Goal: Task Accomplishment & Management: Complete application form

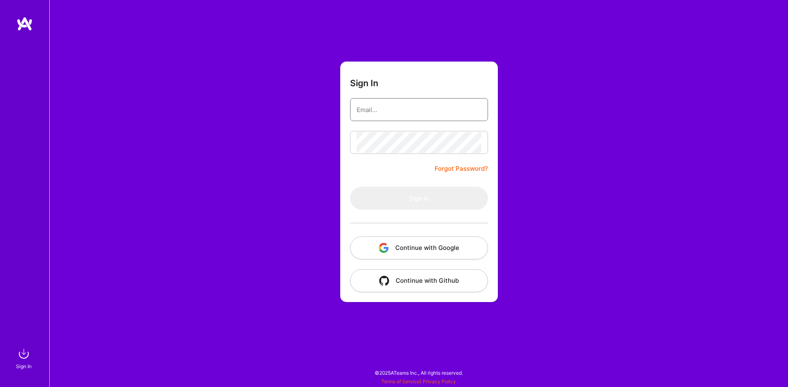
type input "[EMAIL_ADDRESS][DOMAIN_NAME]"
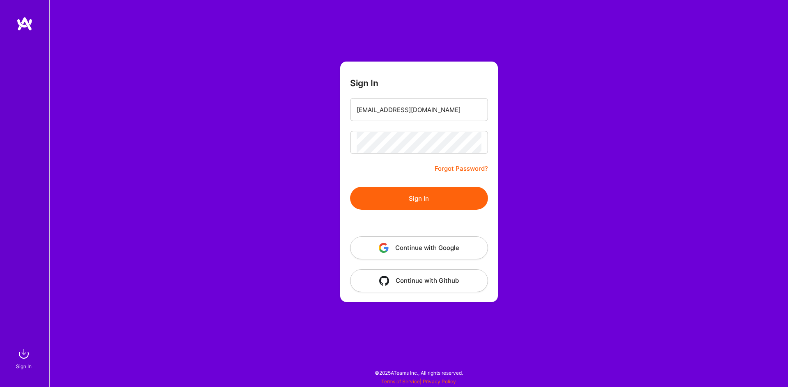
click at [417, 201] on button "Sign In" at bounding box center [419, 198] width 138 height 23
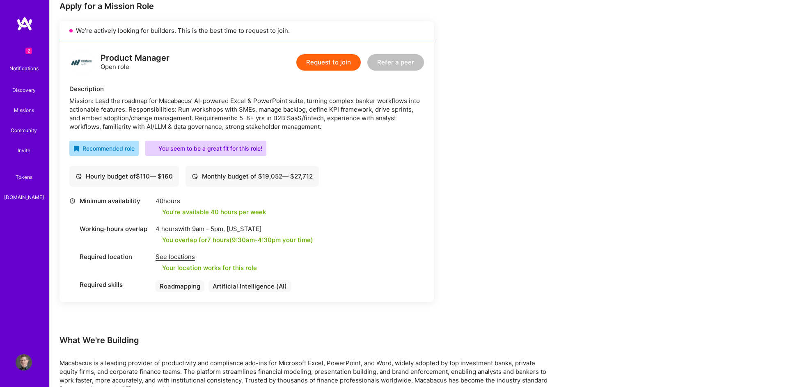
scroll to position [172, 0]
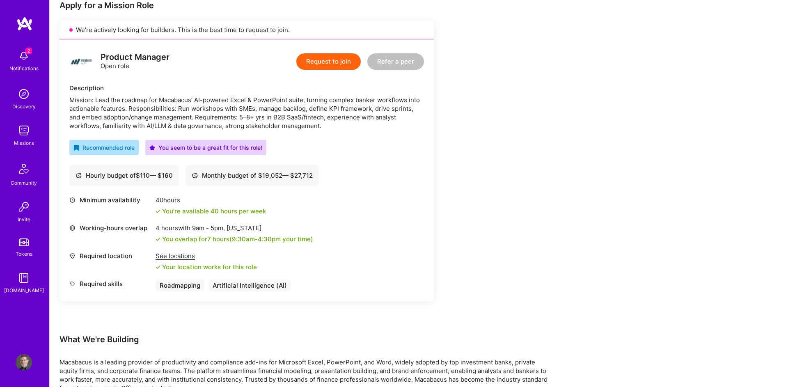
click at [338, 61] on button "Request to join" at bounding box center [328, 61] width 64 height 16
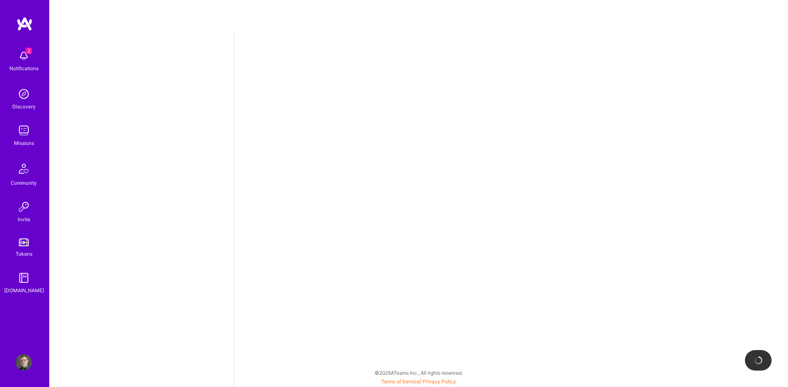
select select "US"
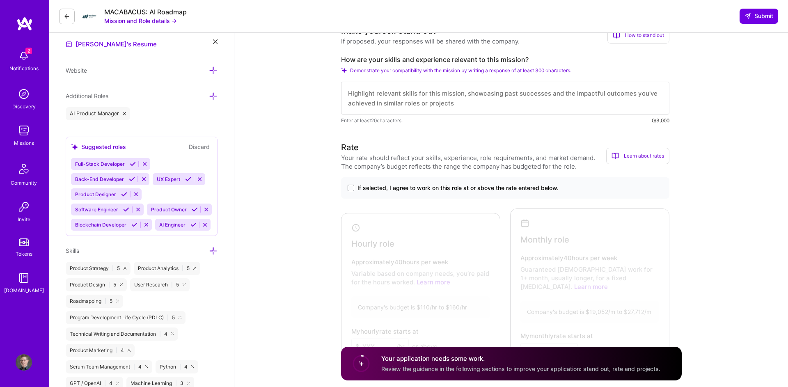
scroll to position [236, 0]
click at [350, 185] on span at bounding box center [351, 186] width 7 height 7
click at [0, 0] on input "If selected, I agree to work on this role at or above the rate entered below." at bounding box center [0, 0] width 0 height 0
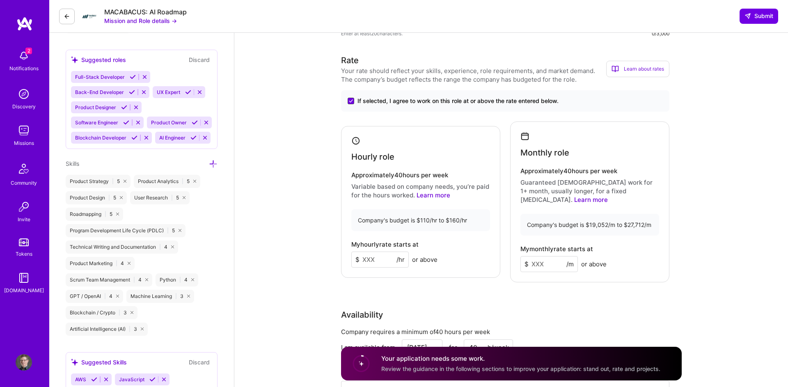
scroll to position [340, 0]
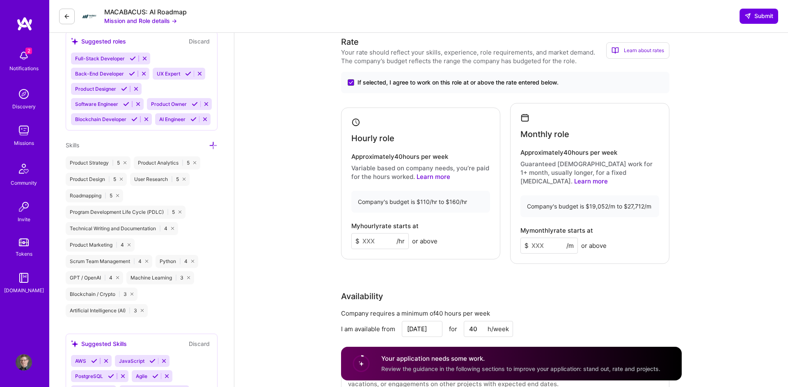
click at [364, 237] on input at bounding box center [379, 241] width 57 height 16
drag, startPoint x: 375, startPoint y: 237, endPoint x: 361, endPoint y: 236, distance: 14.0
click at [361, 236] on input at bounding box center [379, 241] width 57 height 16
type input "150"
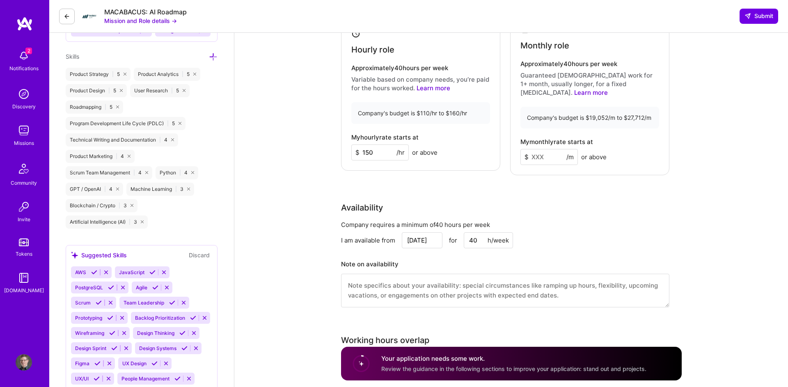
scroll to position [431, 0]
click at [424, 231] on input "[DATE]" at bounding box center [422, 239] width 41 height 16
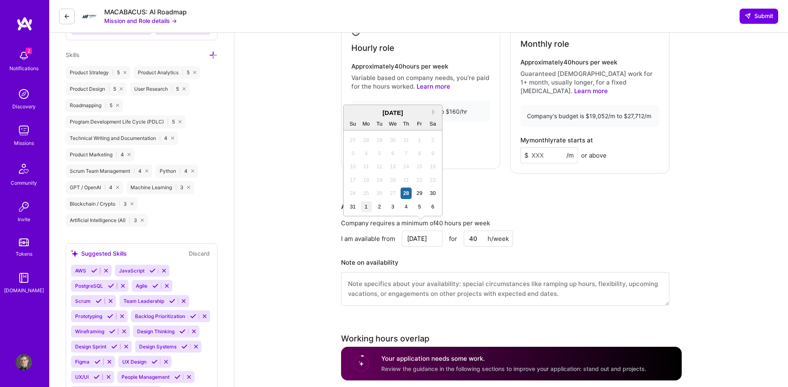
click at [366, 208] on div "1" at bounding box center [366, 206] width 11 height 11
click at [415, 231] on input "[DATE]" at bounding box center [422, 239] width 41 height 16
click at [378, 156] on div "2" at bounding box center [379, 153] width 11 height 11
type input "[DATE]"
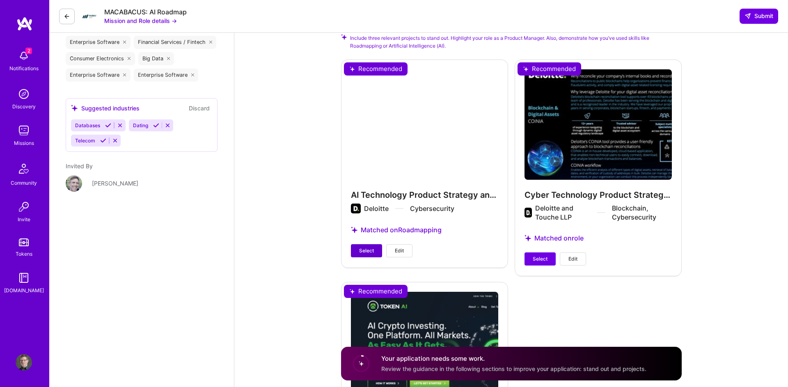
scroll to position [857, 0]
click at [366, 247] on span "Select" at bounding box center [366, 250] width 15 height 7
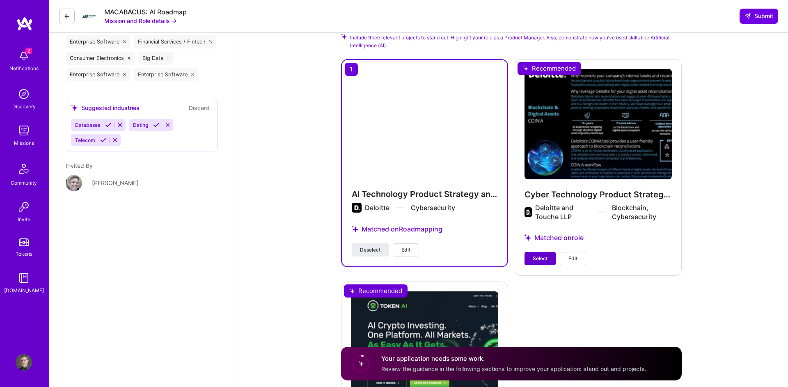
click at [541, 255] on span "Select" at bounding box center [540, 258] width 15 height 7
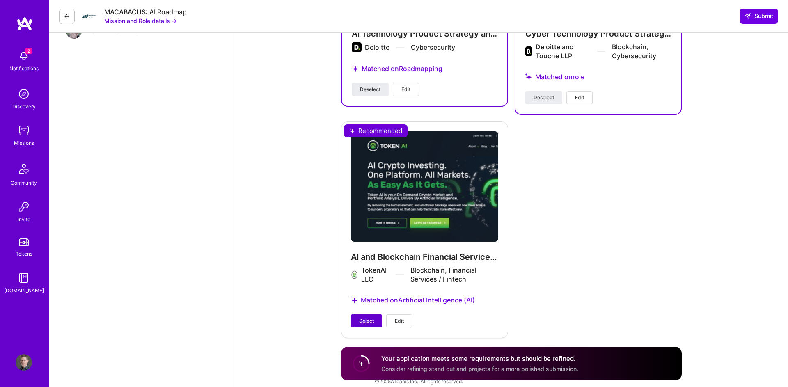
click at [375, 314] on button "Select" at bounding box center [366, 320] width 31 height 13
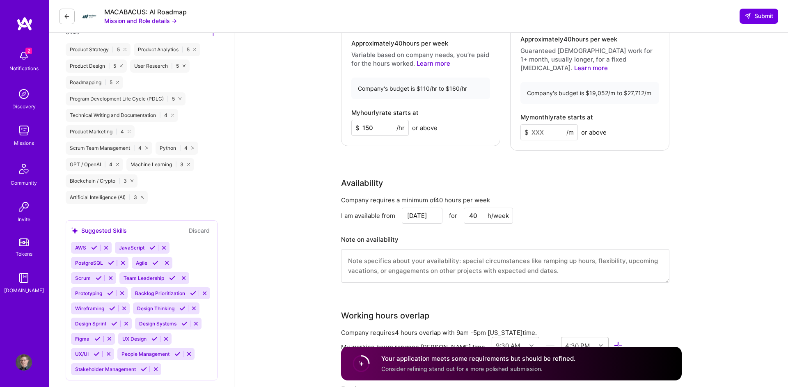
scroll to position [453, 0]
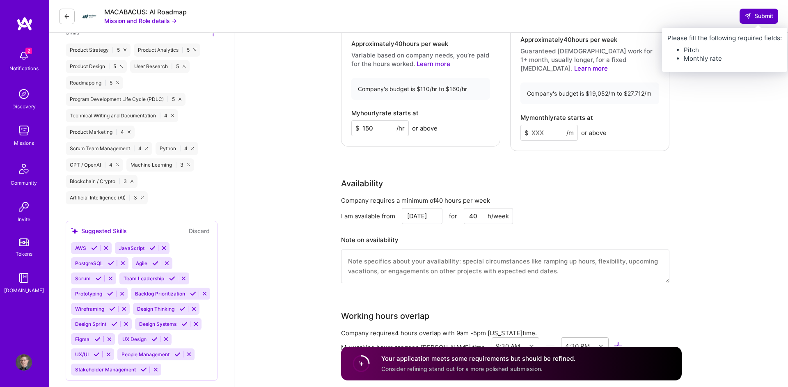
click at [751, 21] on button "Submit" at bounding box center [759, 16] width 39 height 15
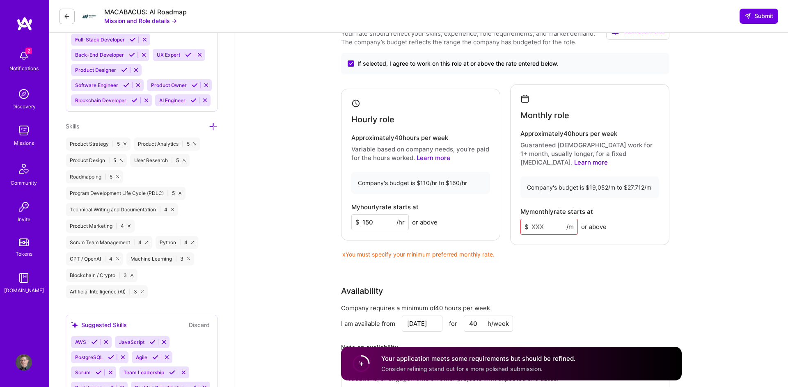
scroll to position [356, 0]
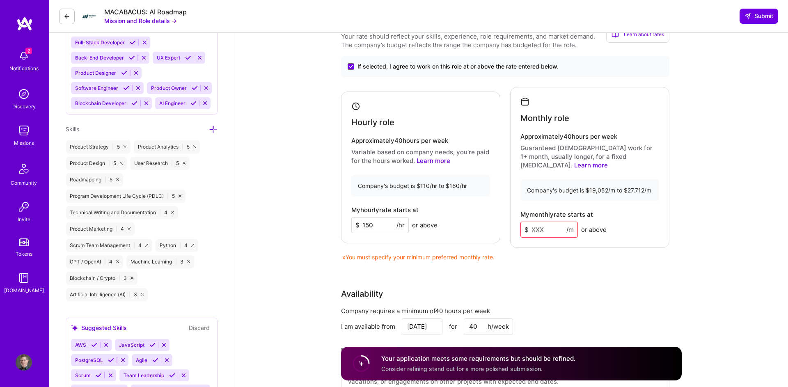
drag, startPoint x: 534, startPoint y: 221, endPoint x: 531, endPoint y: 241, distance: 19.9
click at [534, 222] on input at bounding box center [548, 230] width 57 height 16
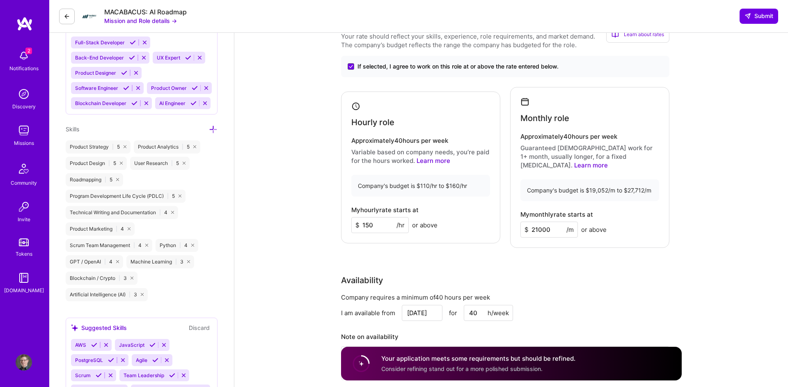
type input "21000"
drag, startPoint x: 532, startPoint y: 280, endPoint x: 537, endPoint y: 276, distance: 5.8
click at [532, 280] on div "Availability Company requires a minimum of 40 hours per week I am available fro…" at bounding box center [505, 332] width 328 height 116
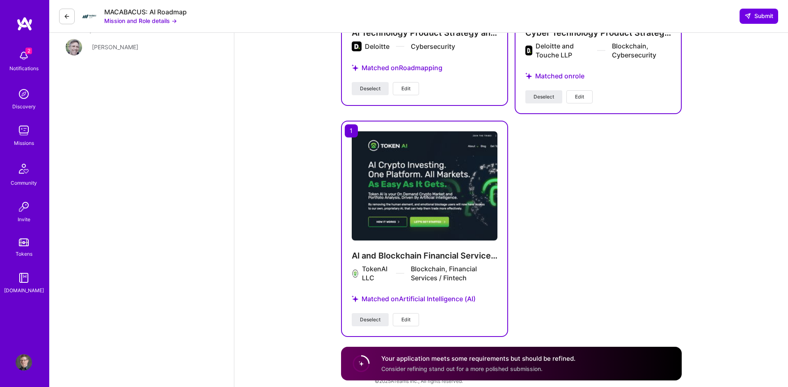
scroll to position [990, 0]
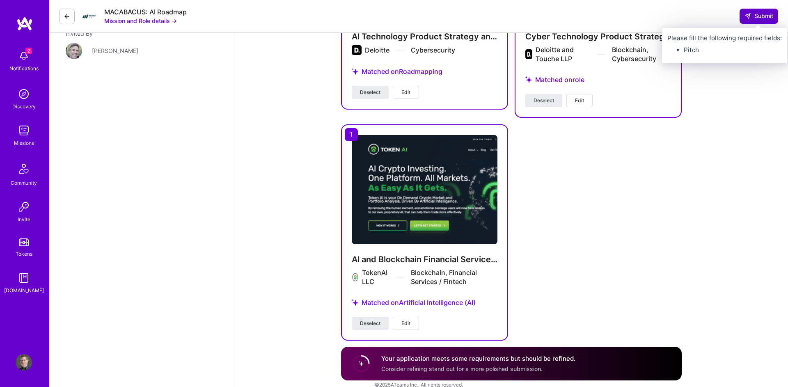
click at [759, 13] on span "Submit" at bounding box center [758, 16] width 29 height 8
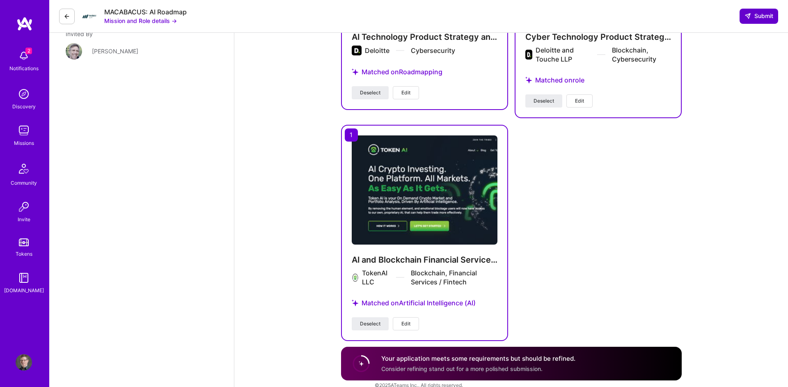
click at [759, 16] on span "Submit" at bounding box center [758, 16] width 29 height 8
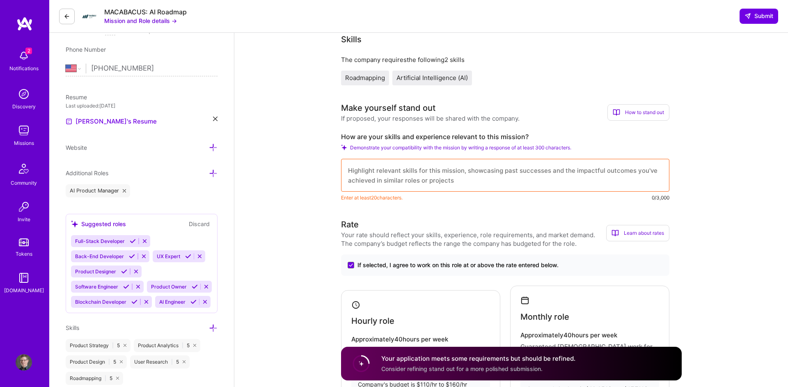
scroll to position [158, 0]
click at [373, 172] on textarea at bounding box center [505, 175] width 328 height 33
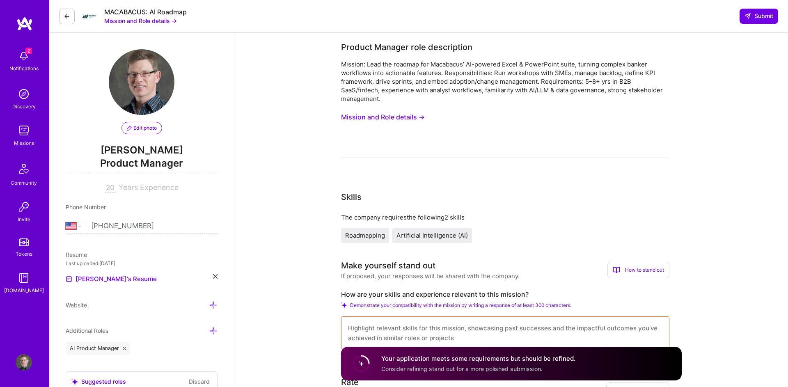
scroll to position [0, 0]
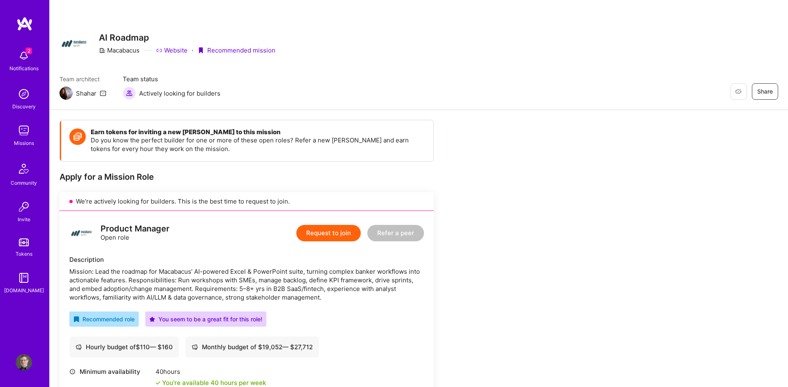
click at [355, 232] on button "Request to join" at bounding box center [328, 233] width 64 height 16
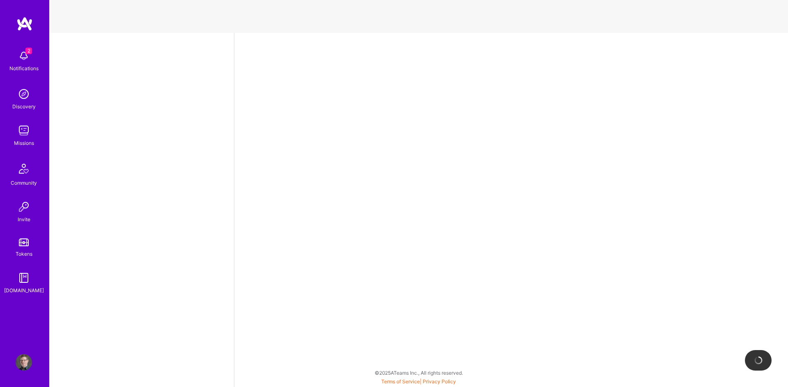
select select "US"
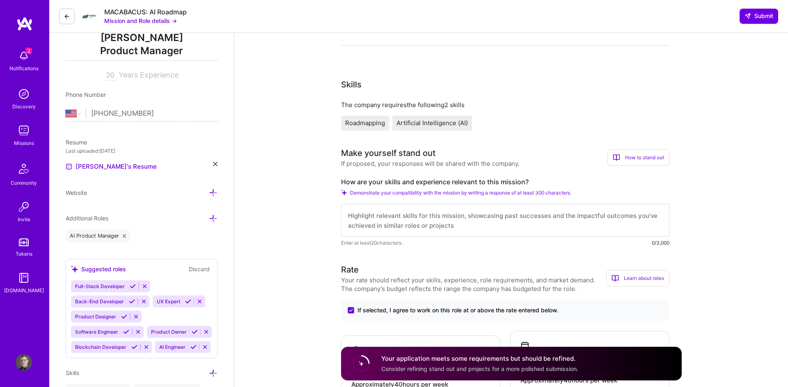
scroll to position [114, 0]
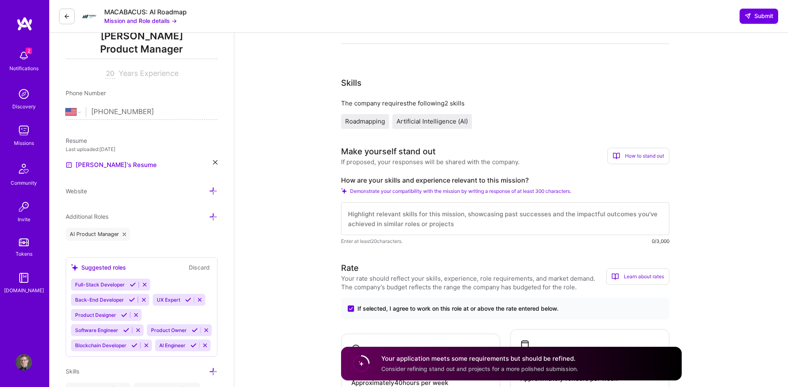
click at [377, 233] on textarea at bounding box center [505, 218] width 328 height 33
paste textarea "I bring over 20 years of product management leadership in B2B SaaS, fintech, an…"
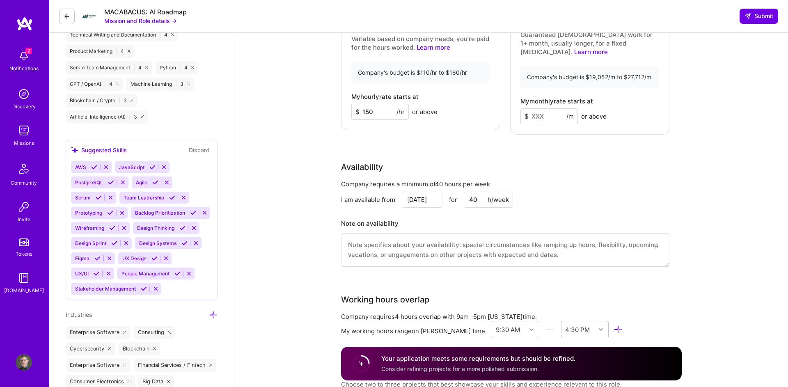
scroll to position [540, 0]
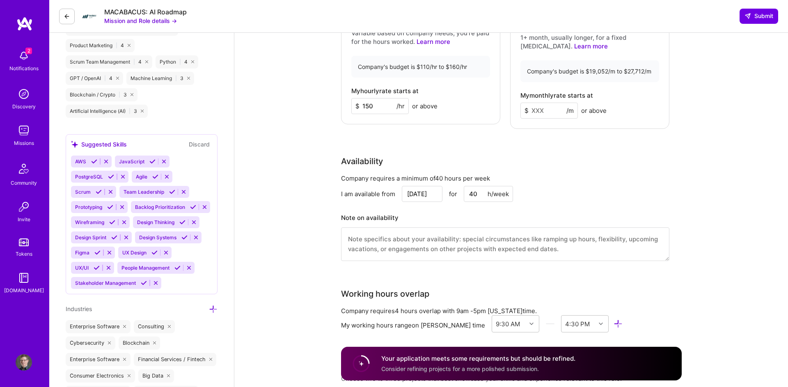
type textarea "I bring over 20 years of product management leadership in B2B SaaS, fintech, an…"
click at [545, 104] on input at bounding box center [548, 111] width 57 height 16
type input "22000"
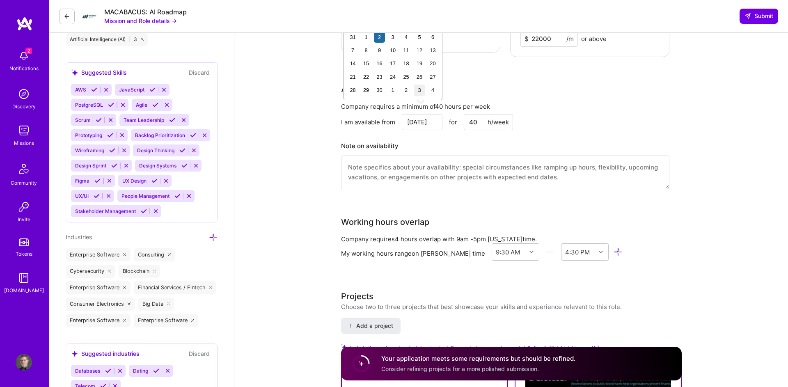
scroll to position [615, 0]
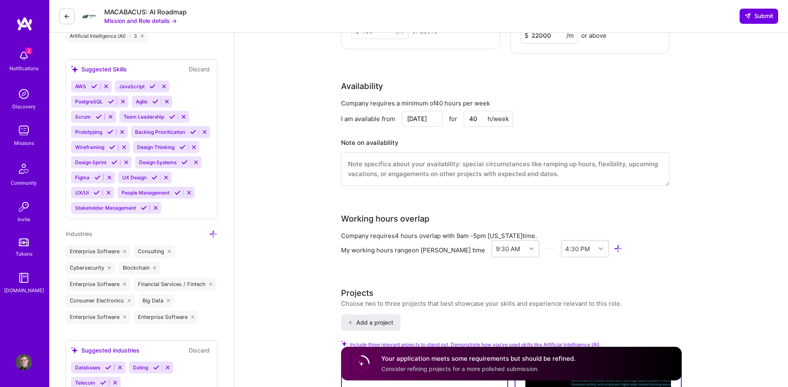
click at [513, 197] on div "Product Manager role description Mission: Lead the roadmap for Macabacus’ AI-po…" at bounding box center [511, 136] width 341 height 1421
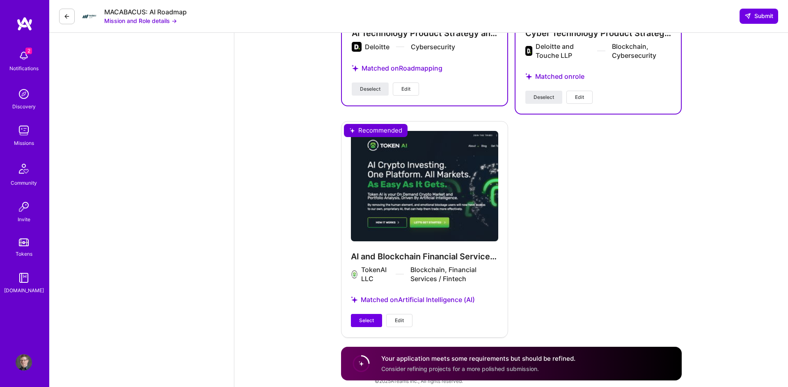
scroll to position [1074, 0]
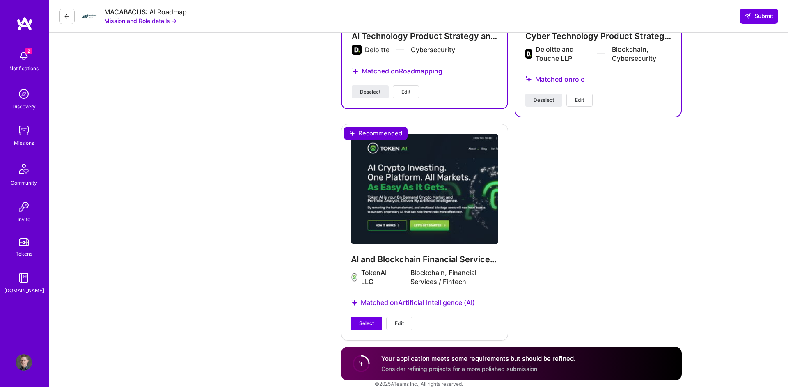
click at [366, 317] on button "Select" at bounding box center [366, 323] width 31 height 13
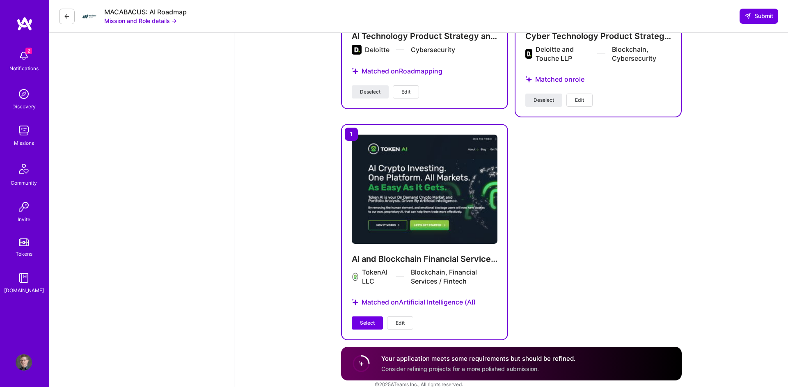
scroll to position [1073, 0]
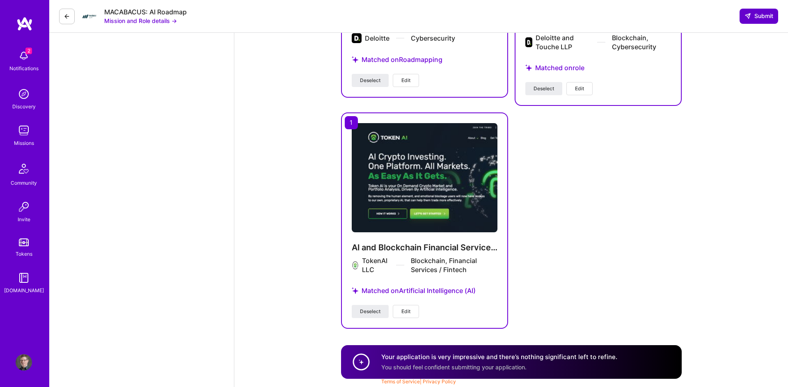
click at [751, 21] on button "Submit" at bounding box center [759, 16] width 39 height 15
